Goal: Task Accomplishment & Management: Manage account settings

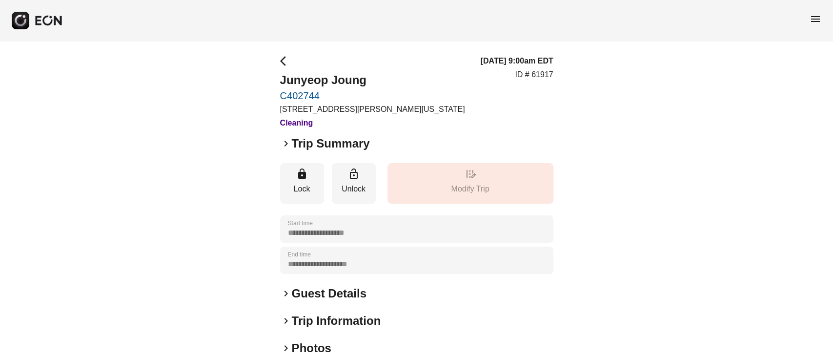
click at [817, 14] on span "menu" at bounding box center [816, 19] width 12 height 12
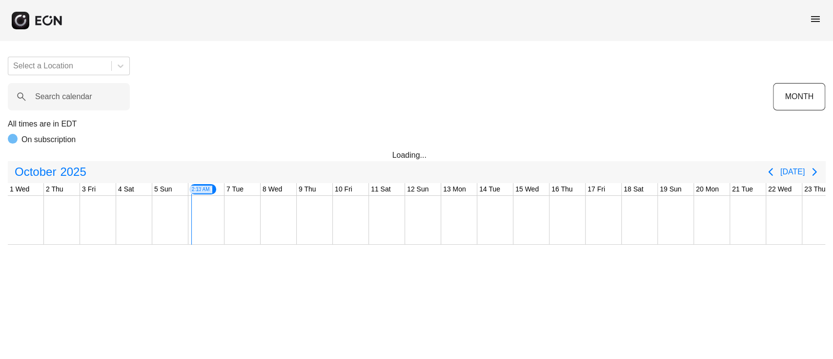
scroll to position [0, 181]
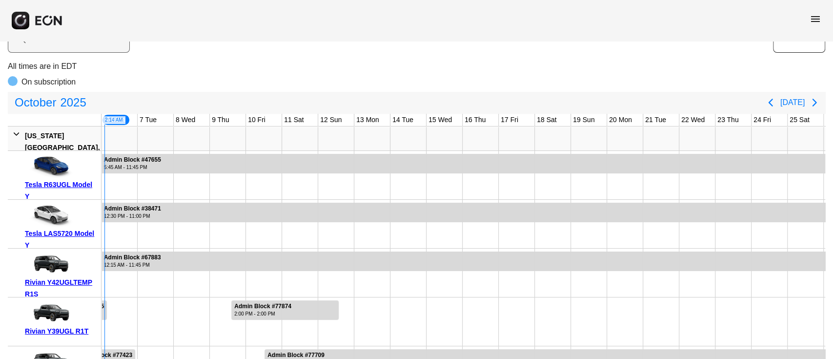
scroll to position [0, 0]
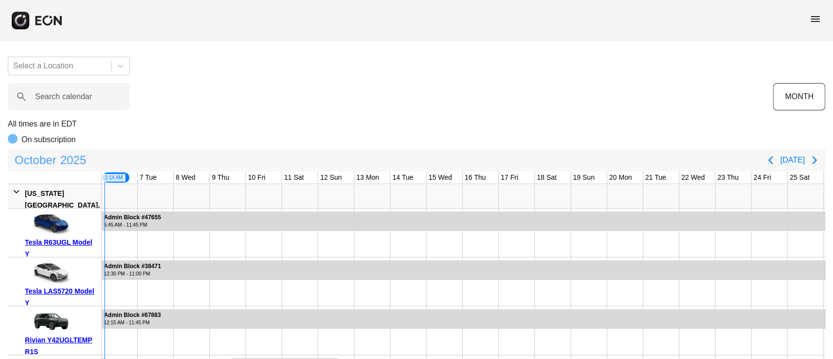
click at [60, 165] on span "2025" at bounding box center [73, 160] width 30 height 20
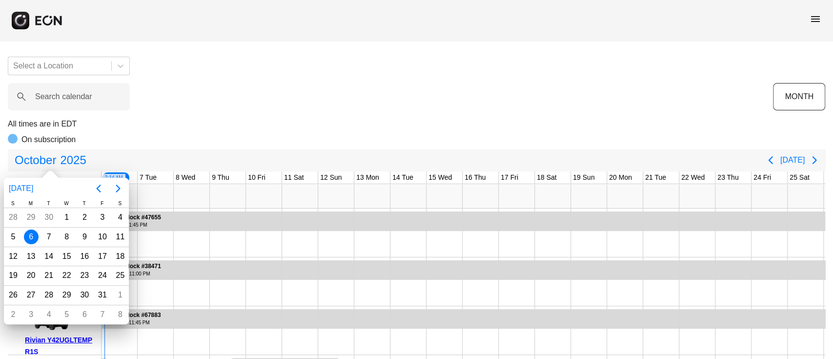
click at [28, 231] on div "6" at bounding box center [31, 236] width 15 height 15
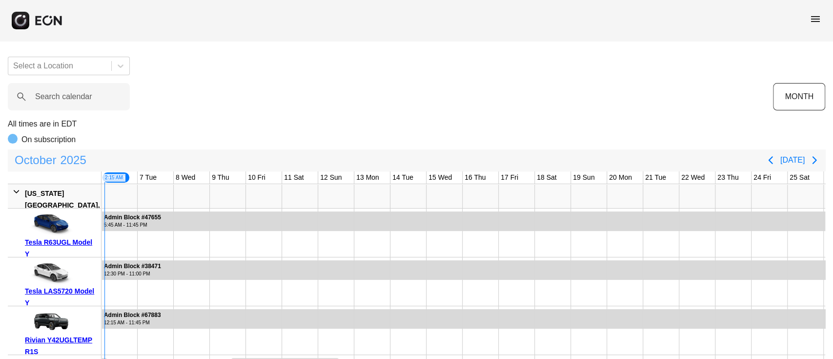
click at [55, 162] on span "October" at bounding box center [35, 160] width 45 height 20
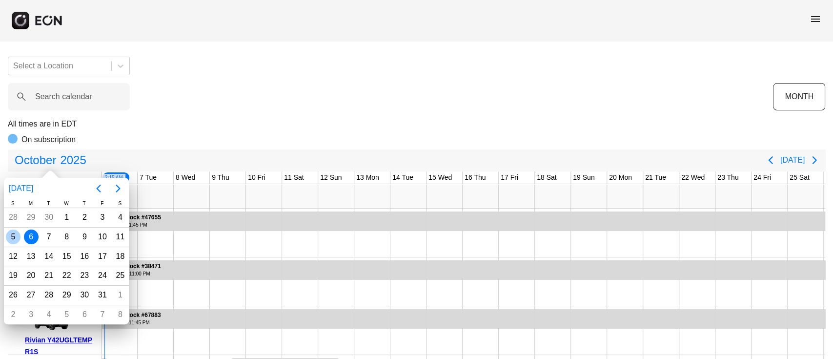
click at [18, 229] on div "5" at bounding box center [13, 237] width 18 height 19
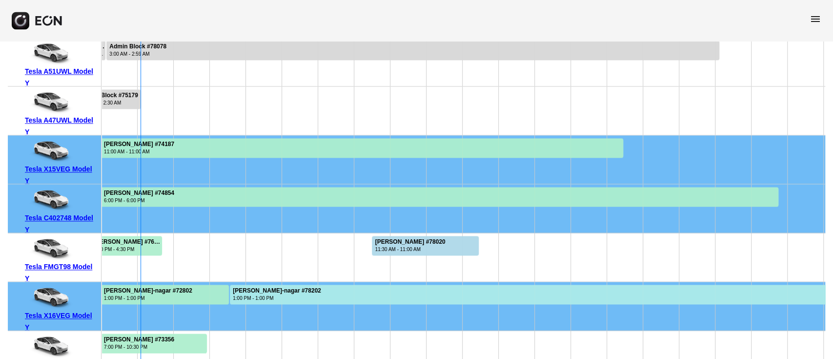
scroll to position [5977, 0]
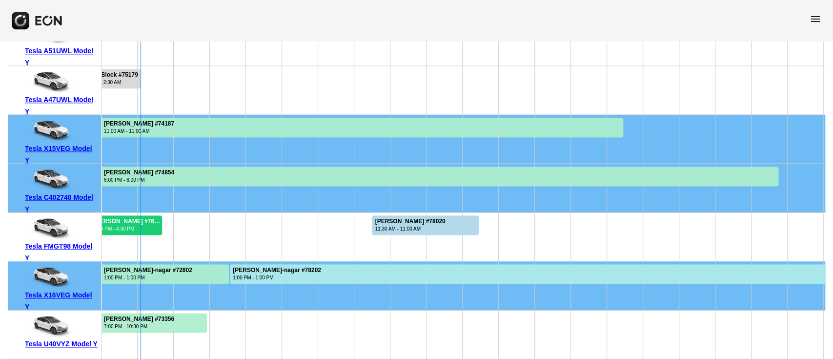
click at [147, 219] on div "[PERSON_NAME] #76066" at bounding box center [127, 221] width 67 height 7
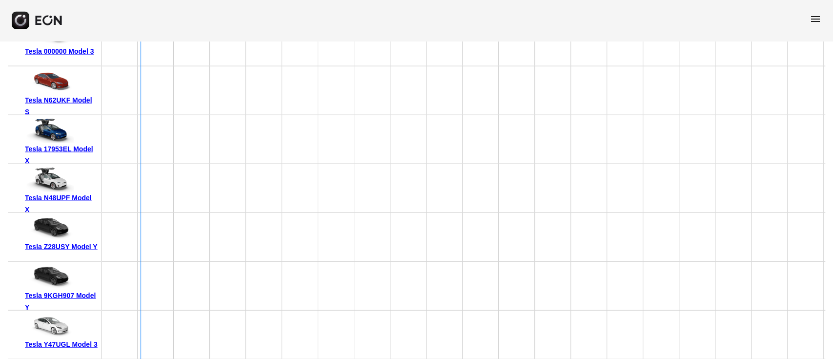
scroll to position [6247, 0]
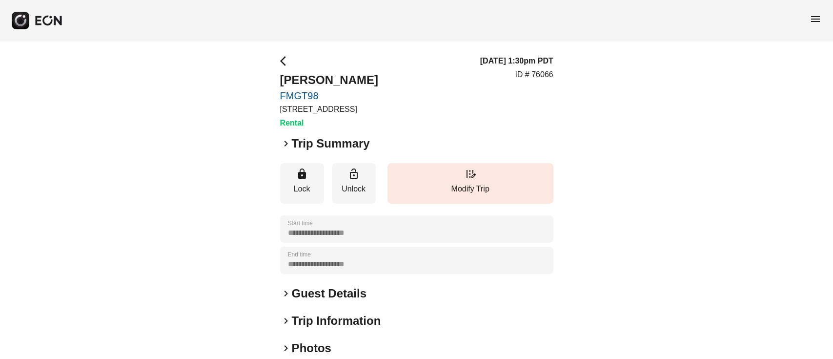
click at [538, 76] on p "ID # 76066" at bounding box center [534, 75] width 38 height 12
click at [537, 75] on p "ID # 76066" at bounding box center [534, 75] width 38 height 12
drag, startPoint x: 268, startPoint y: 80, endPoint x: 427, endPoint y: 72, distance: 159.3
click at [427, 72] on div "**********" at bounding box center [416, 264] width 833 height 446
copy h2 "Kalyssa perez"
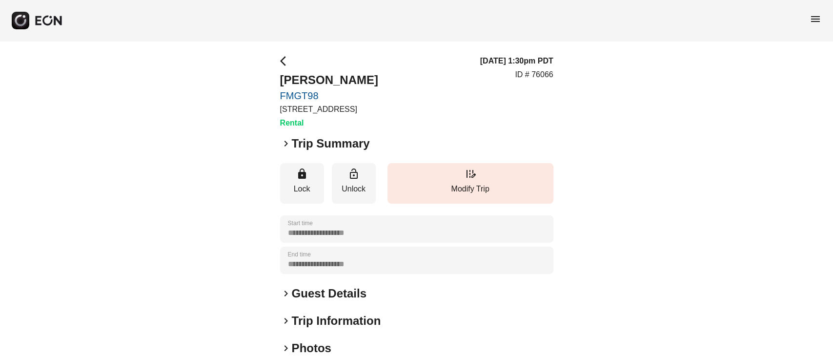
drag, startPoint x: 284, startPoint y: 264, endPoint x: 350, endPoint y: 260, distance: 66.0
click at [350, 260] on div "**********" at bounding box center [416, 260] width 273 height 27
